Goal: Navigation & Orientation: Find specific page/section

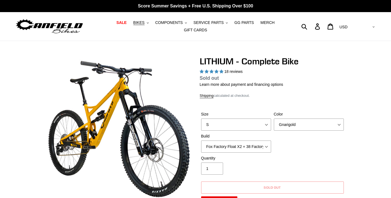
scroll to position [1241, 0]
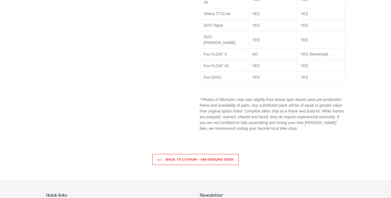
select select "highest-rating"
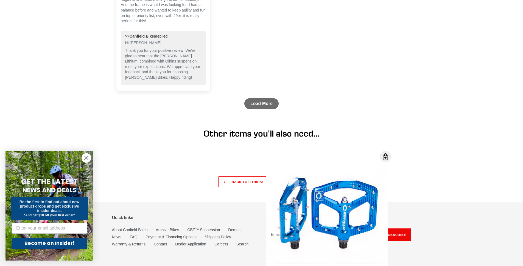
scroll to position [2036, 0]
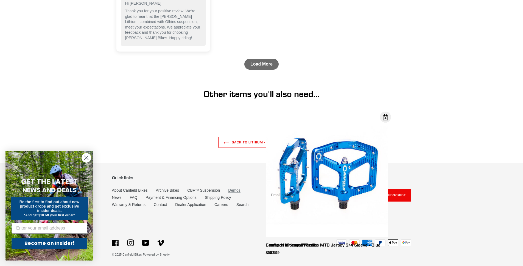
click at [233, 189] on link "Demos" at bounding box center [234, 190] width 12 height 5
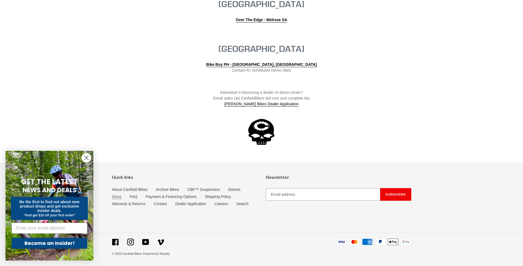
click at [116, 195] on link "News" at bounding box center [117, 197] width 10 height 5
